Goal: Transaction & Acquisition: Purchase product/service

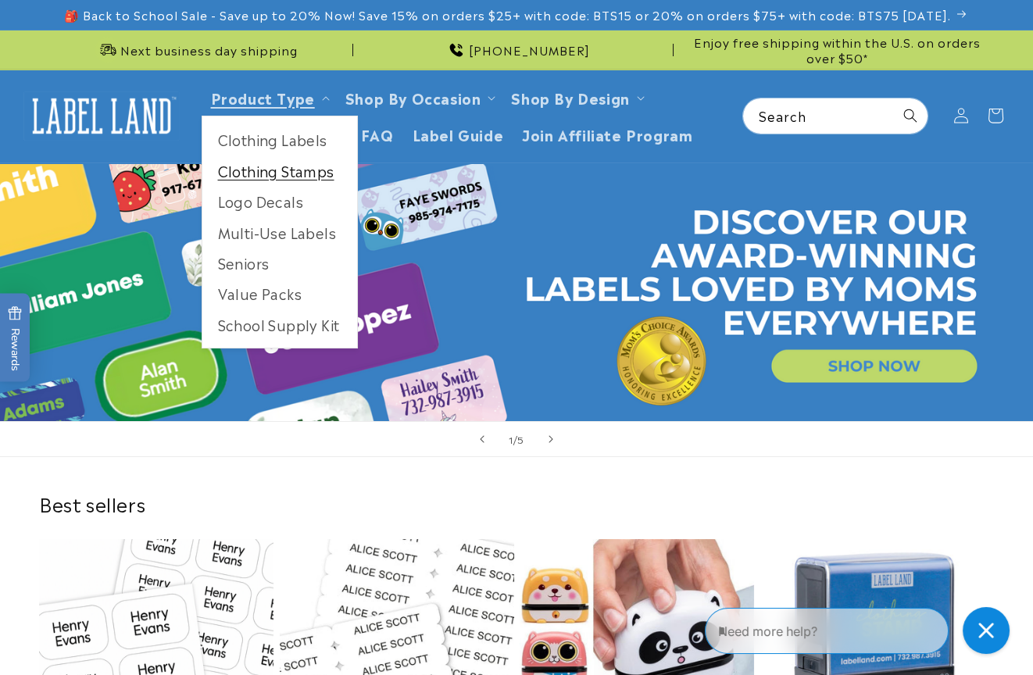
click at [273, 159] on link "Clothing Stamps" at bounding box center [279, 170] width 155 height 30
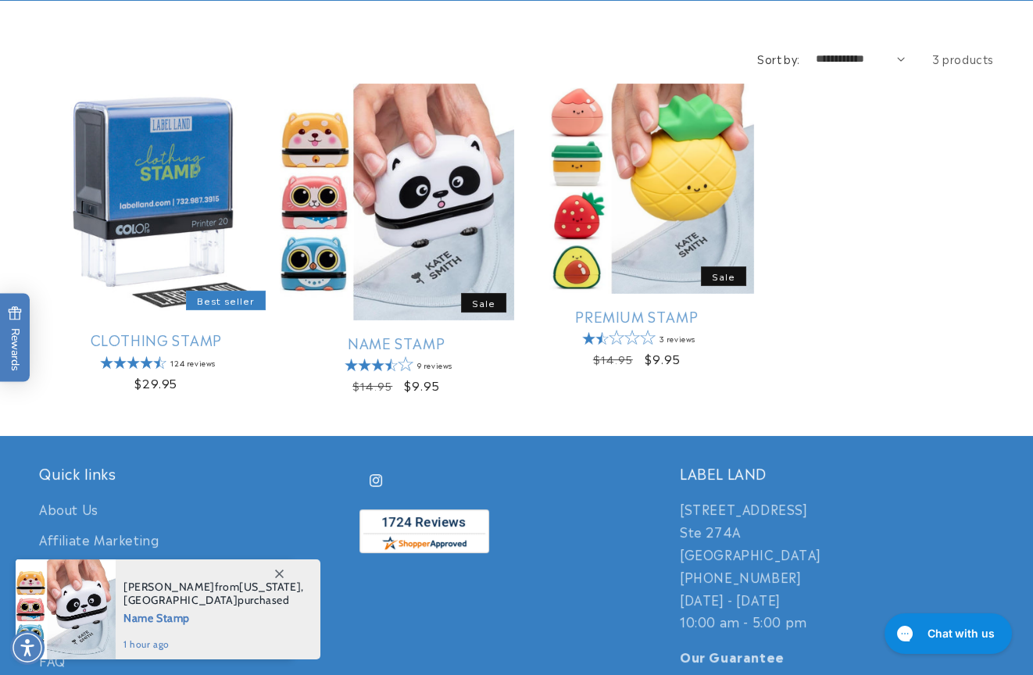
scroll to position [234, 0]
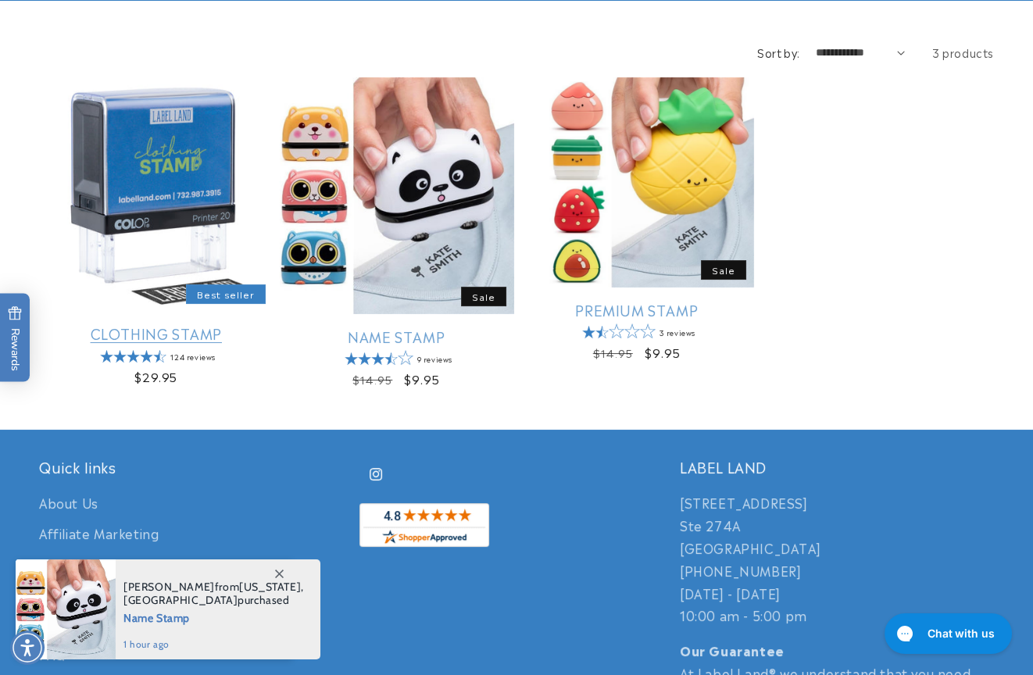
click at [159, 324] on link "Clothing Stamp" at bounding box center [156, 333] width 234 height 18
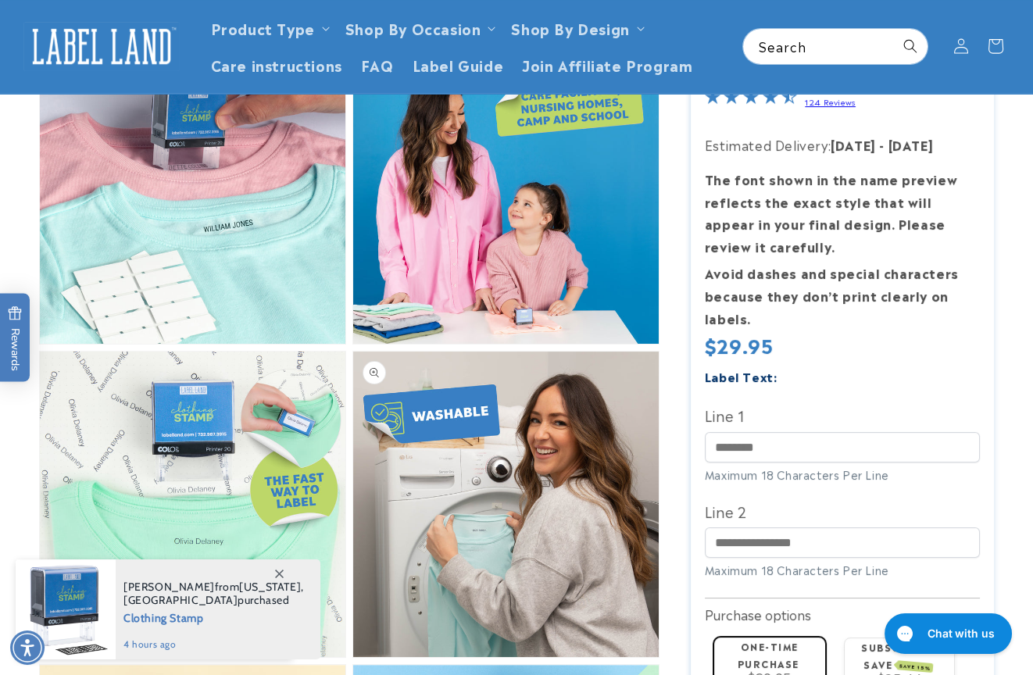
scroll to position [625, 0]
